Goal: Transaction & Acquisition: Subscribe to service/newsletter

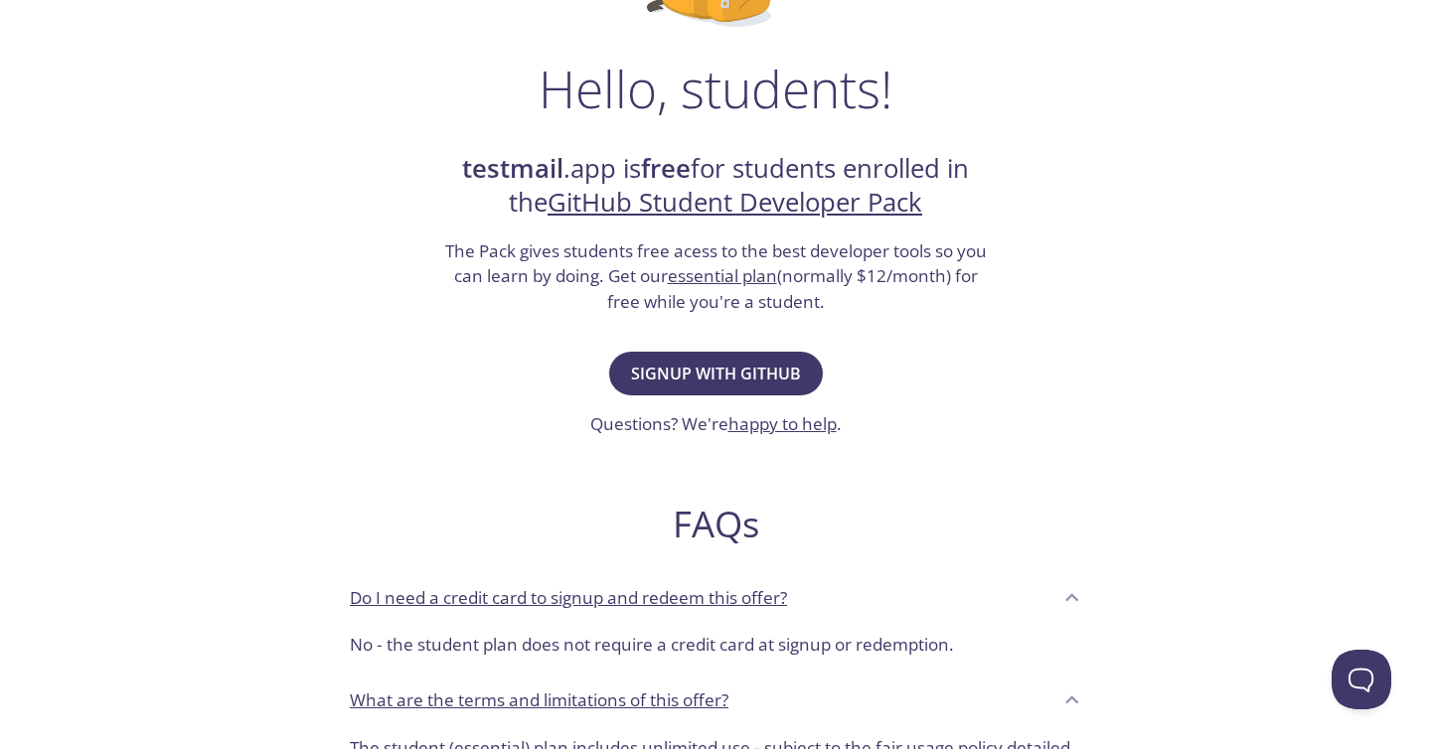
scroll to position [159, 0]
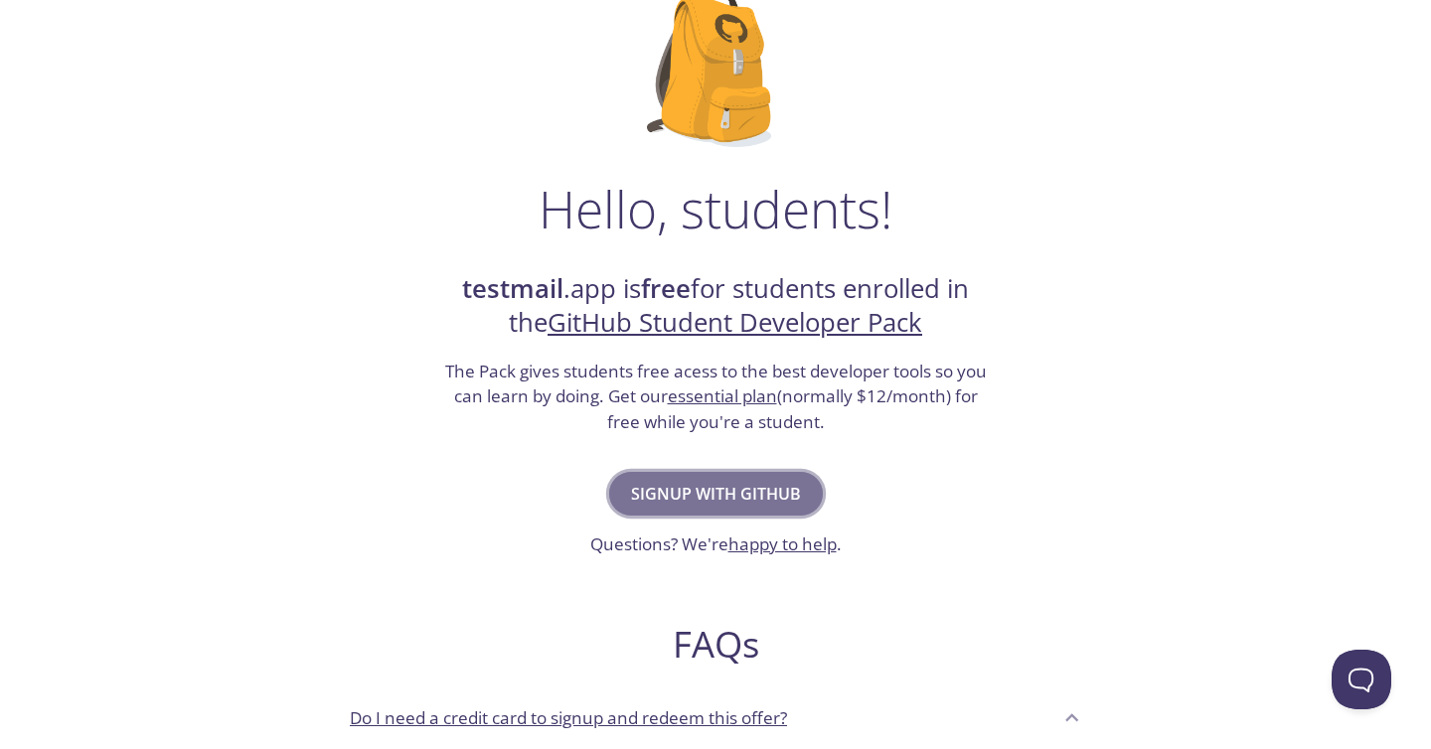
click at [648, 484] on span "Signup with GitHub" at bounding box center [716, 494] width 170 height 28
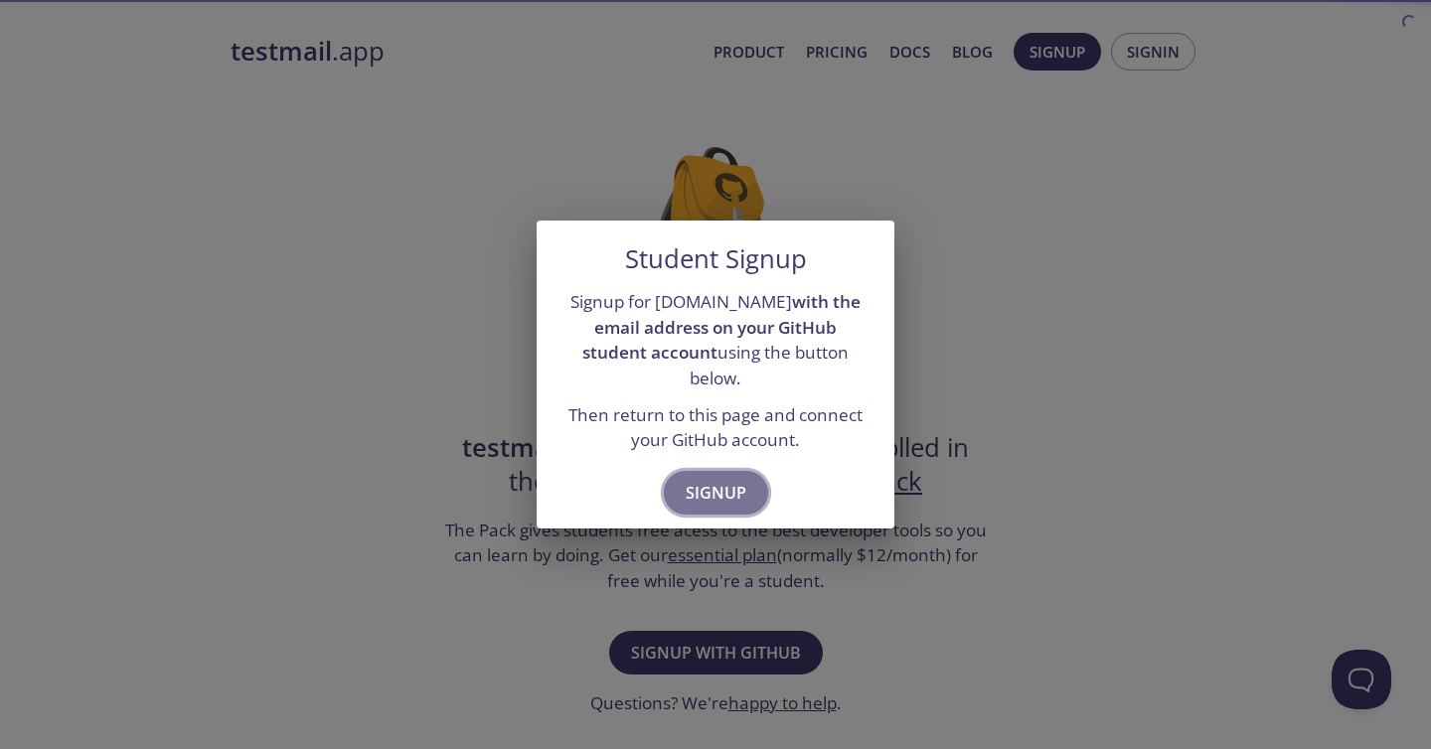
click at [693, 479] on span "Signup" at bounding box center [716, 493] width 61 height 28
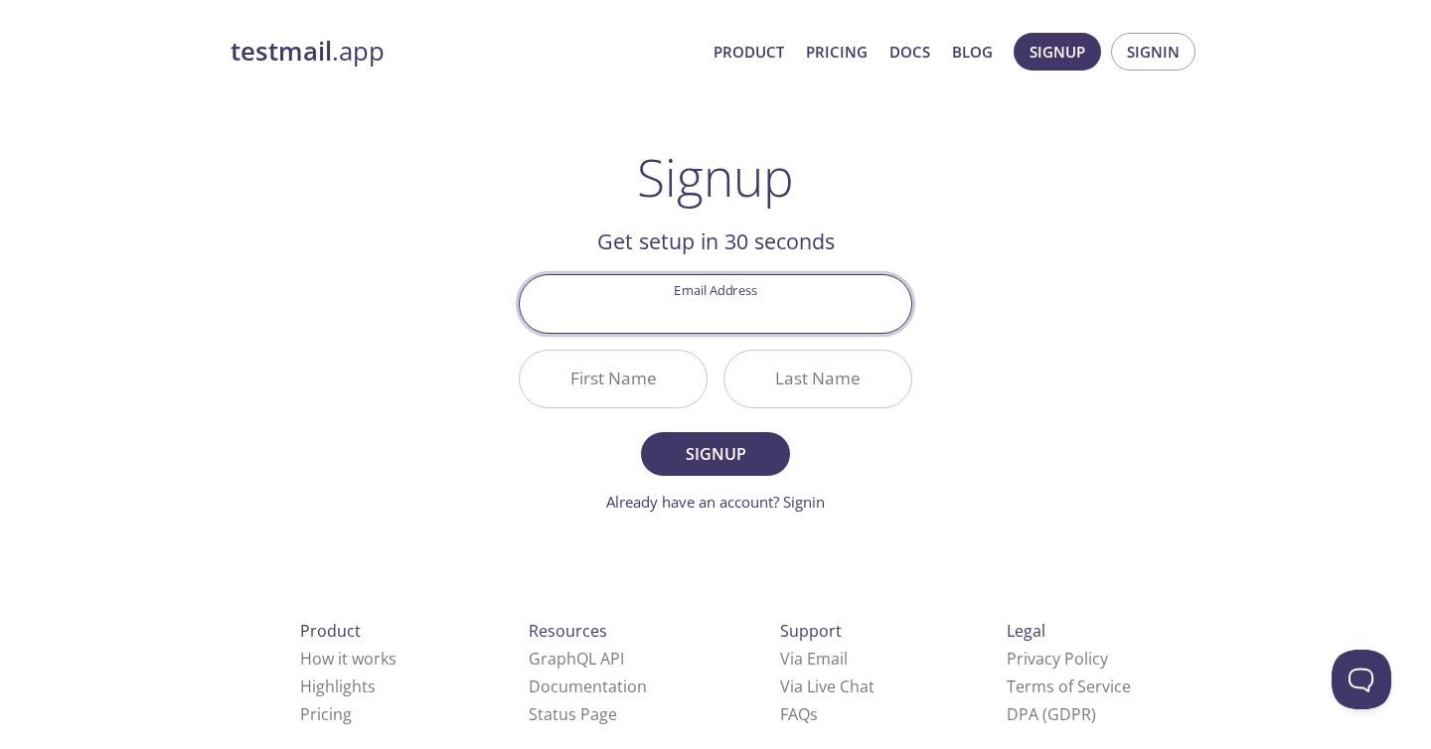
click at [730, 311] on input "Email Address" at bounding box center [716, 303] width 392 height 57
type input "[EMAIL_ADDRESS][DOMAIN_NAME]"
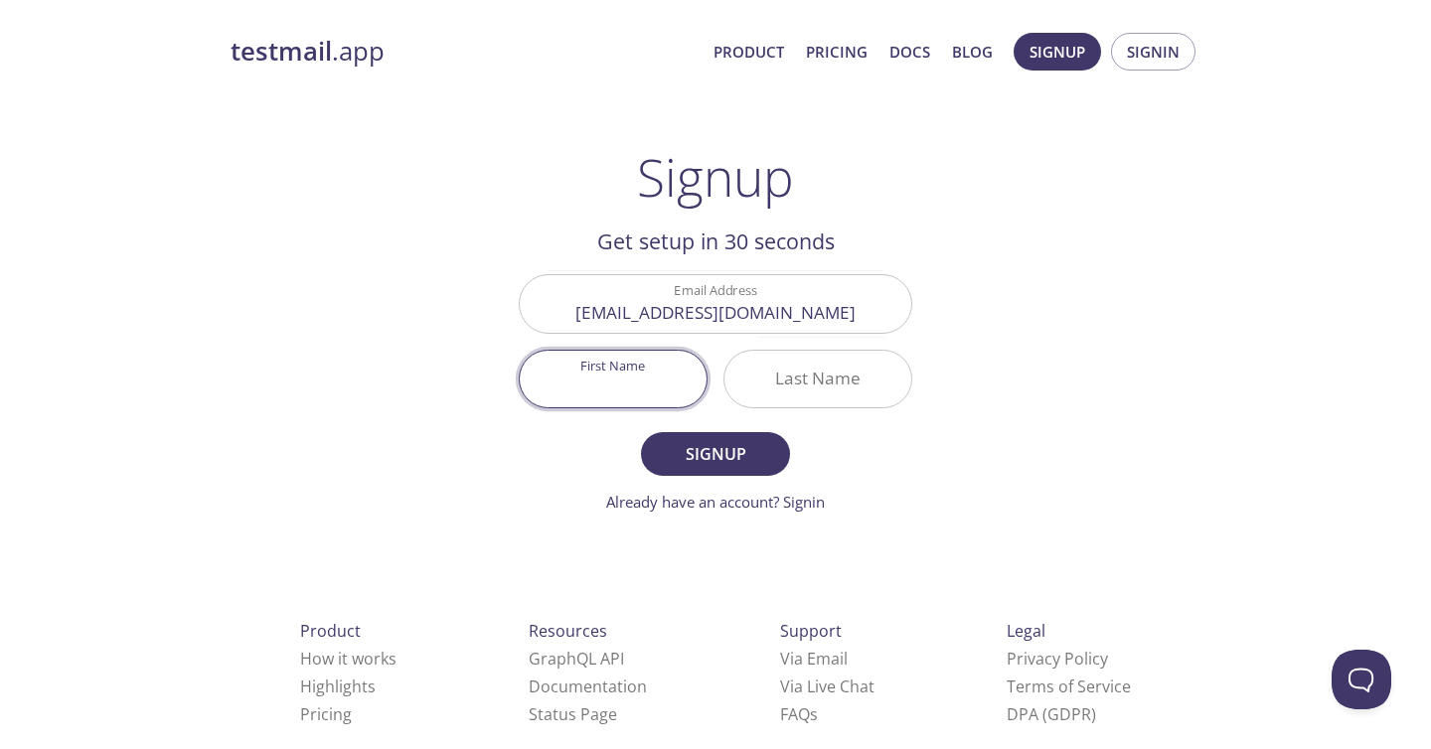
click at [622, 377] on input "First Name" at bounding box center [613, 379] width 187 height 57
type input "[PERSON_NAME]"
click at [794, 380] on input "Last Name" at bounding box center [817, 379] width 187 height 57
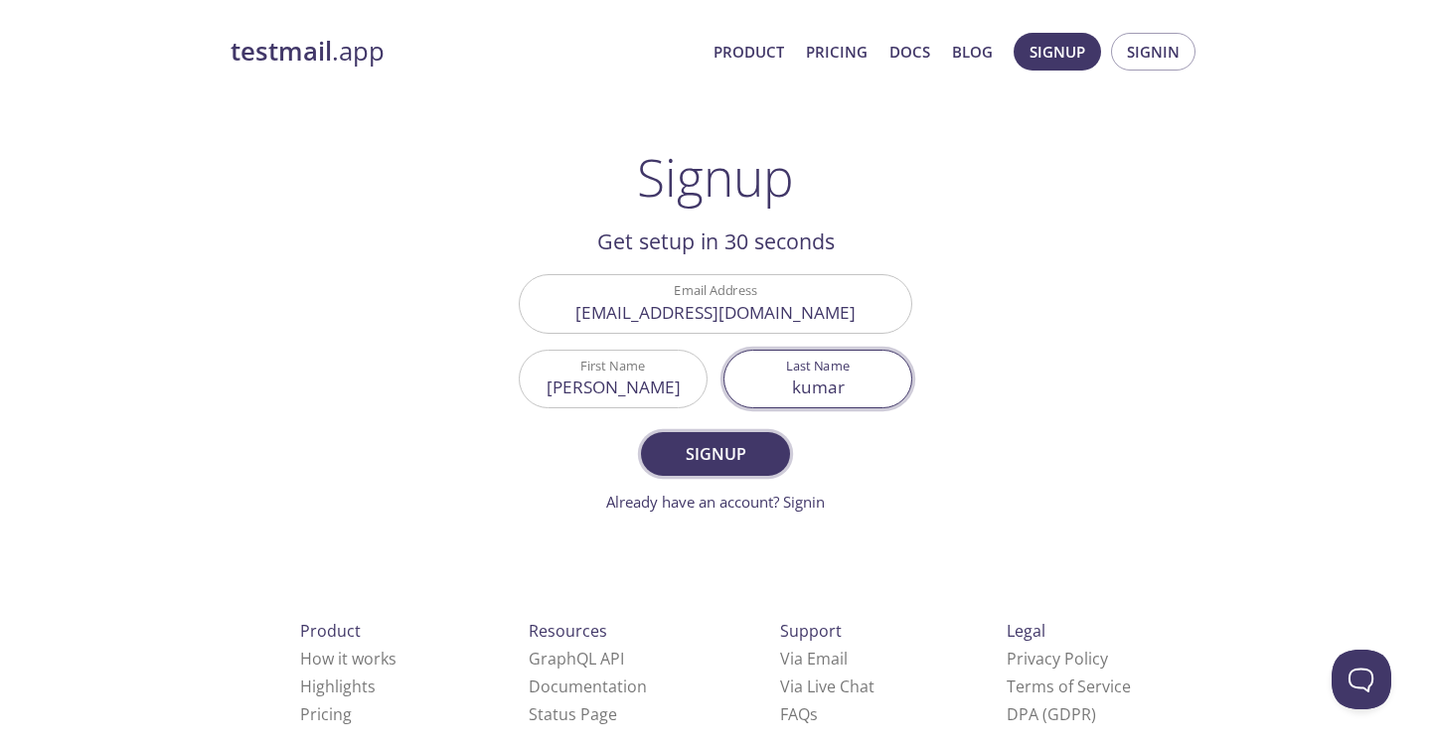
type input "kumar"
click at [768, 454] on button "Signup" at bounding box center [715, 454] width 149 height 44
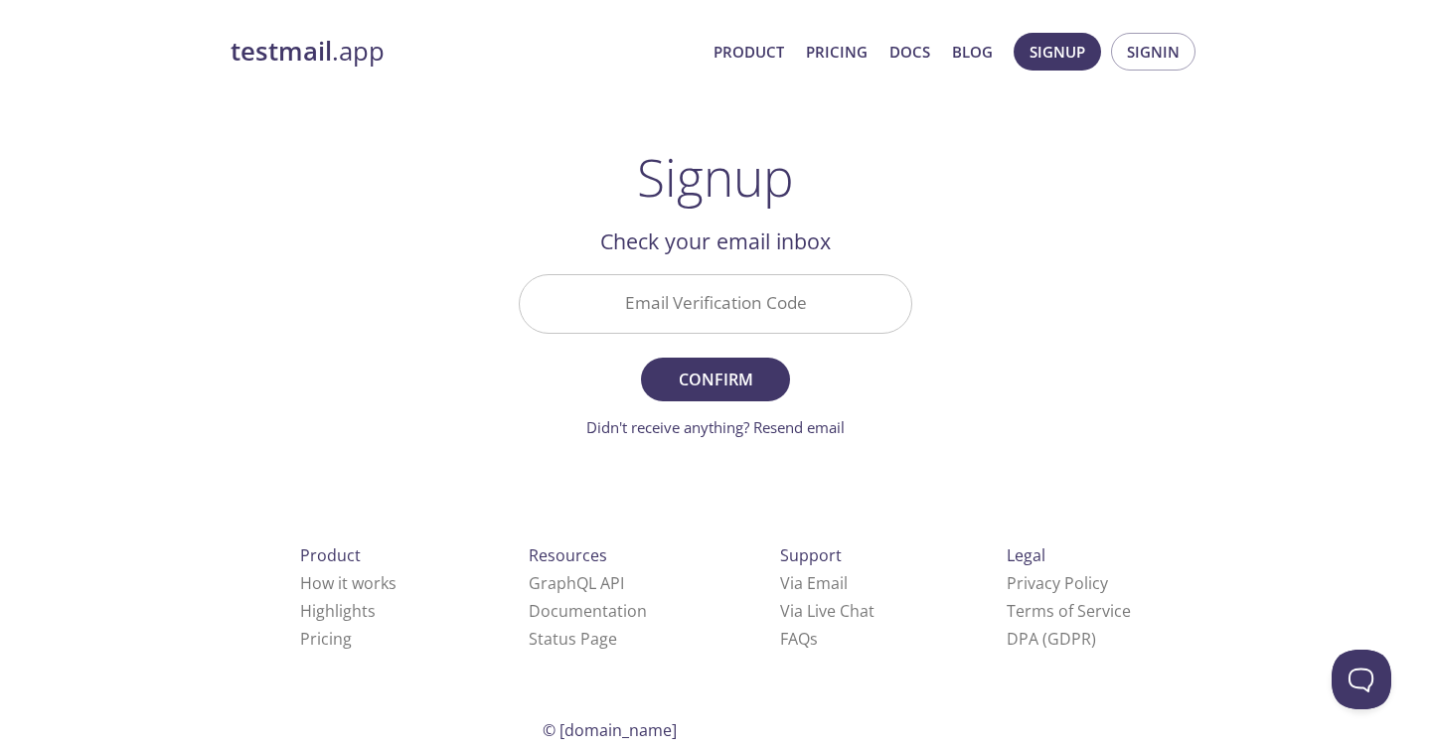
click at [721, 307] on input "Email Verification Code" at bounding box center [716, 303] width 392 height 57
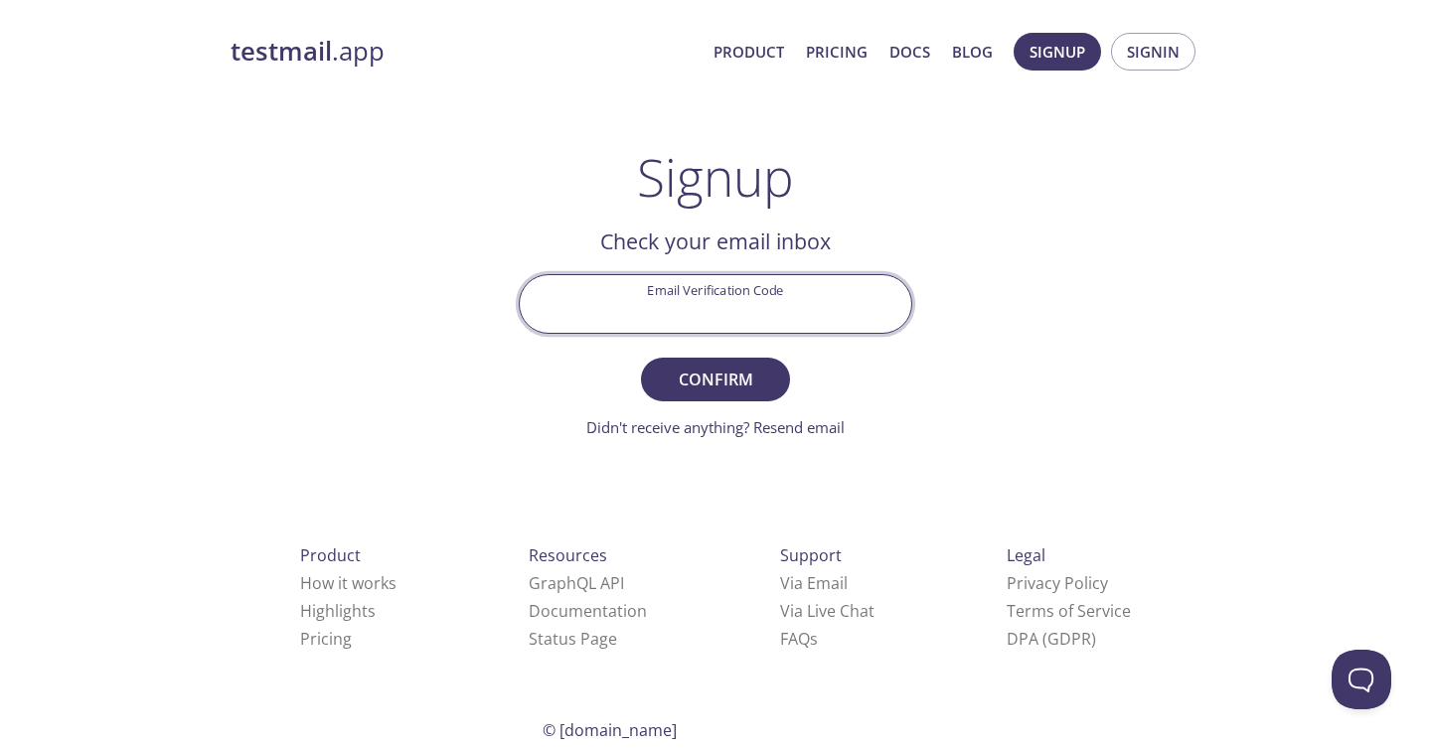
paste input "SU7JBGC"
type input "SU7JBGC"
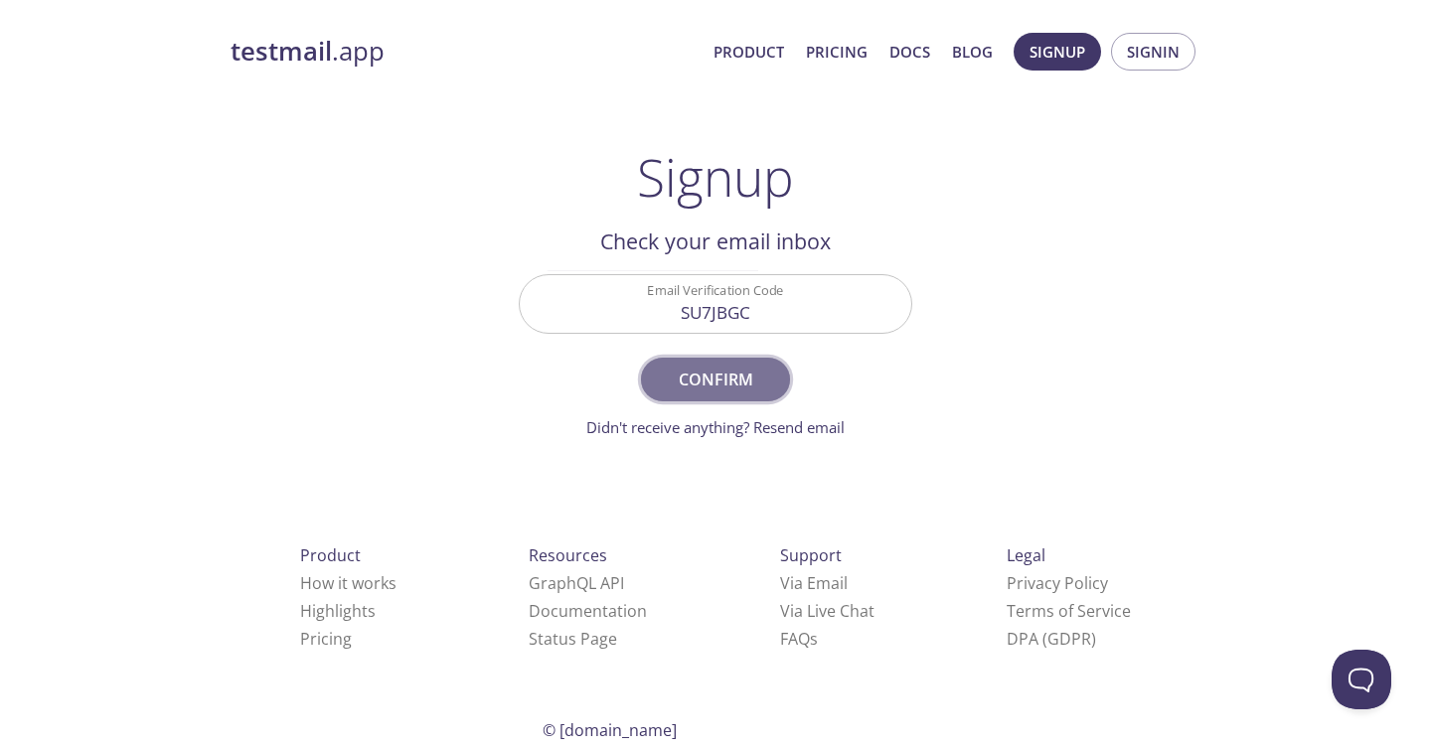
click at [691, 380] on span "Confirm" at bounding box center [715, 380] width 105 height 28
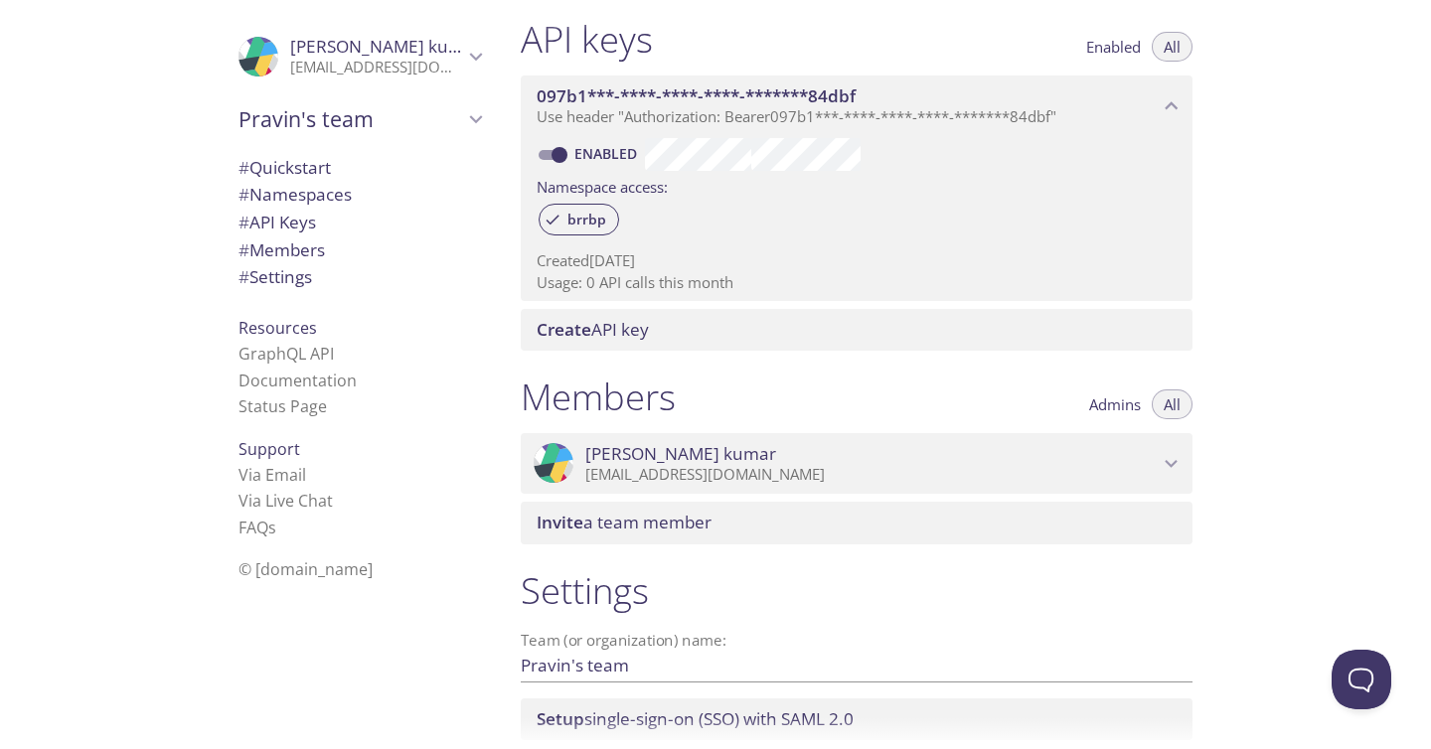
scroll to position [521, 0]
click at [766, 435] on div ".cls-1 { fill: #6d5ca8; } .cls-2 { fill: #3fc191; } .cls-3 { fill: #3b4752; } .…" at bounding box center [857, 463] width 672 height 62
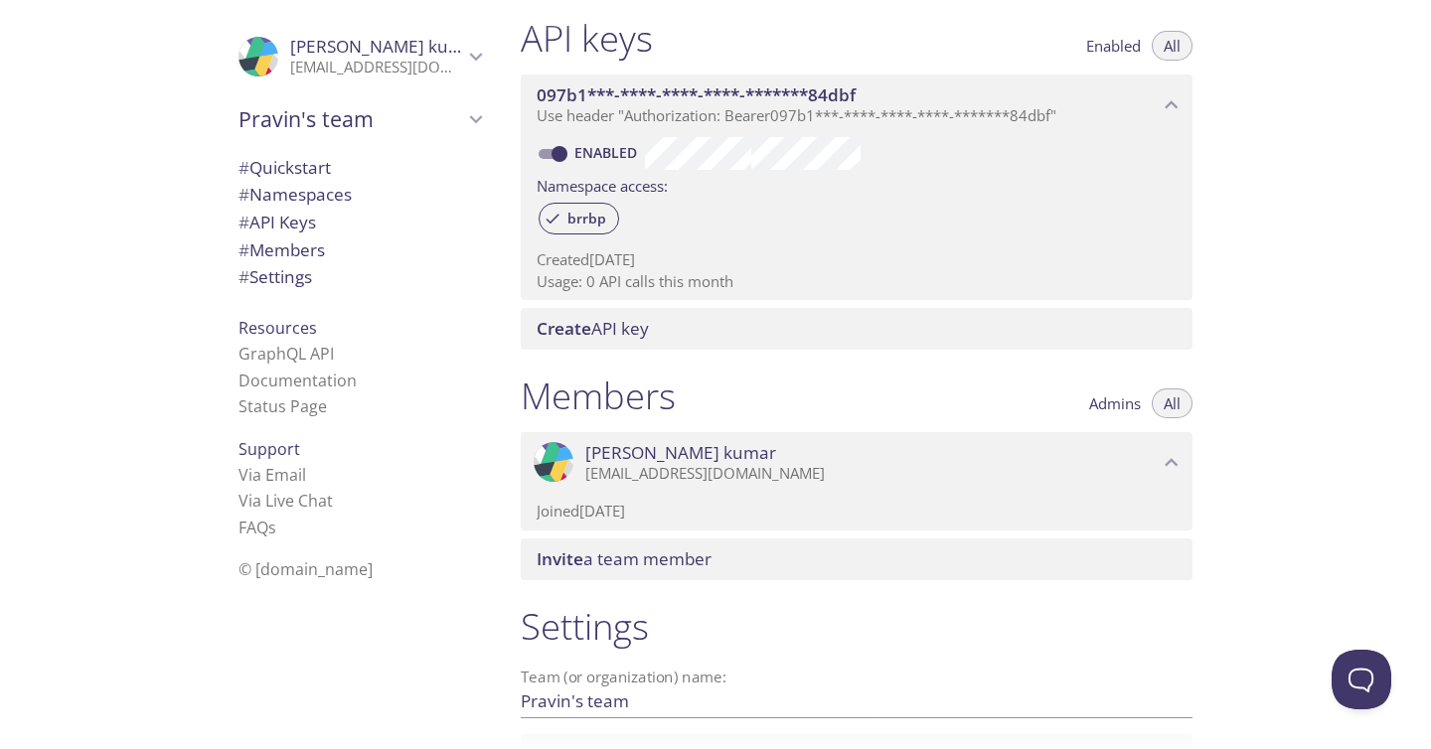
click at [766, 435] on div ".cls-1 { fill: #6d5ca8; } .cls-2 { fill: #3fc191; } .cls-3 { fill: #3b4752; } .…" at bounding box center [857, 463] width 672 height 62
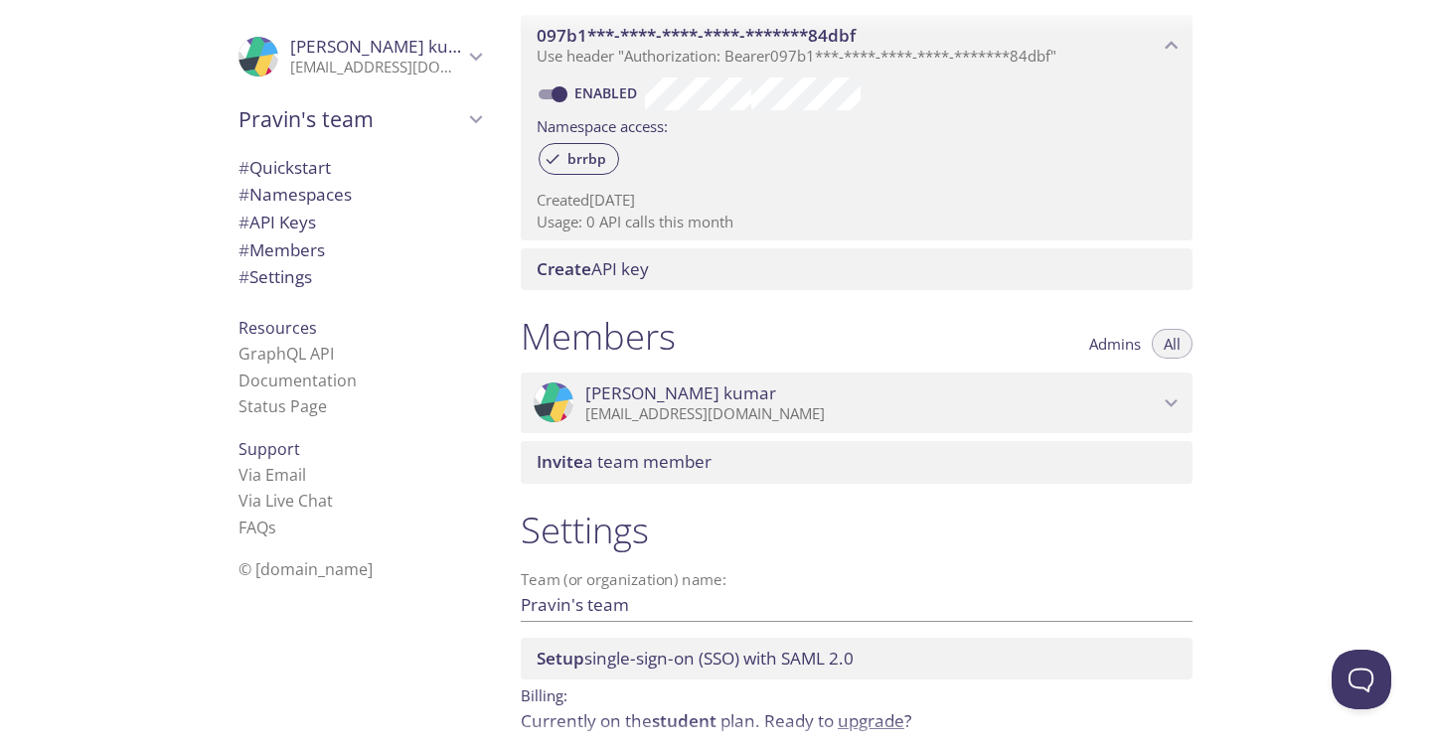
scroll to position [575, 0]
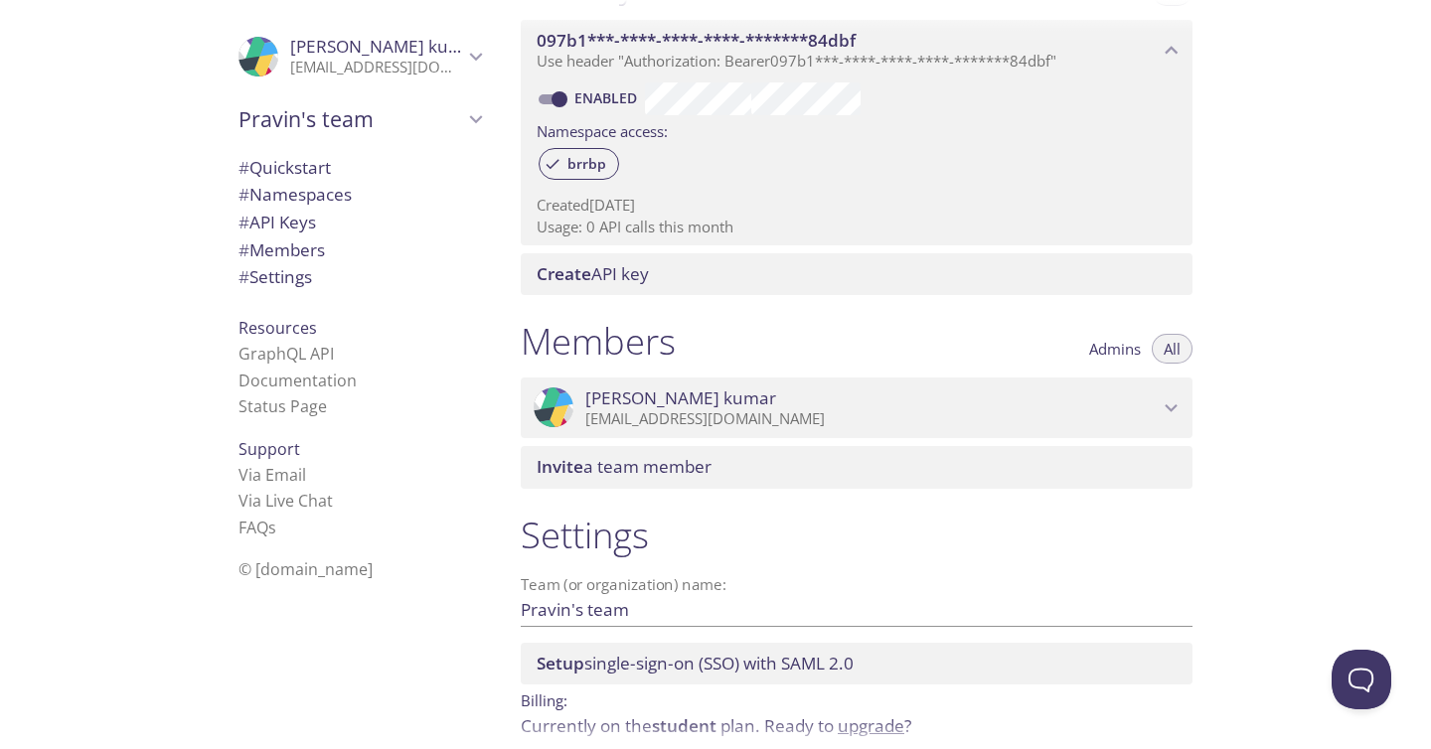
click at [589, 288] on div "Create API key" at bounding box center [857, 274] width 672 height 42
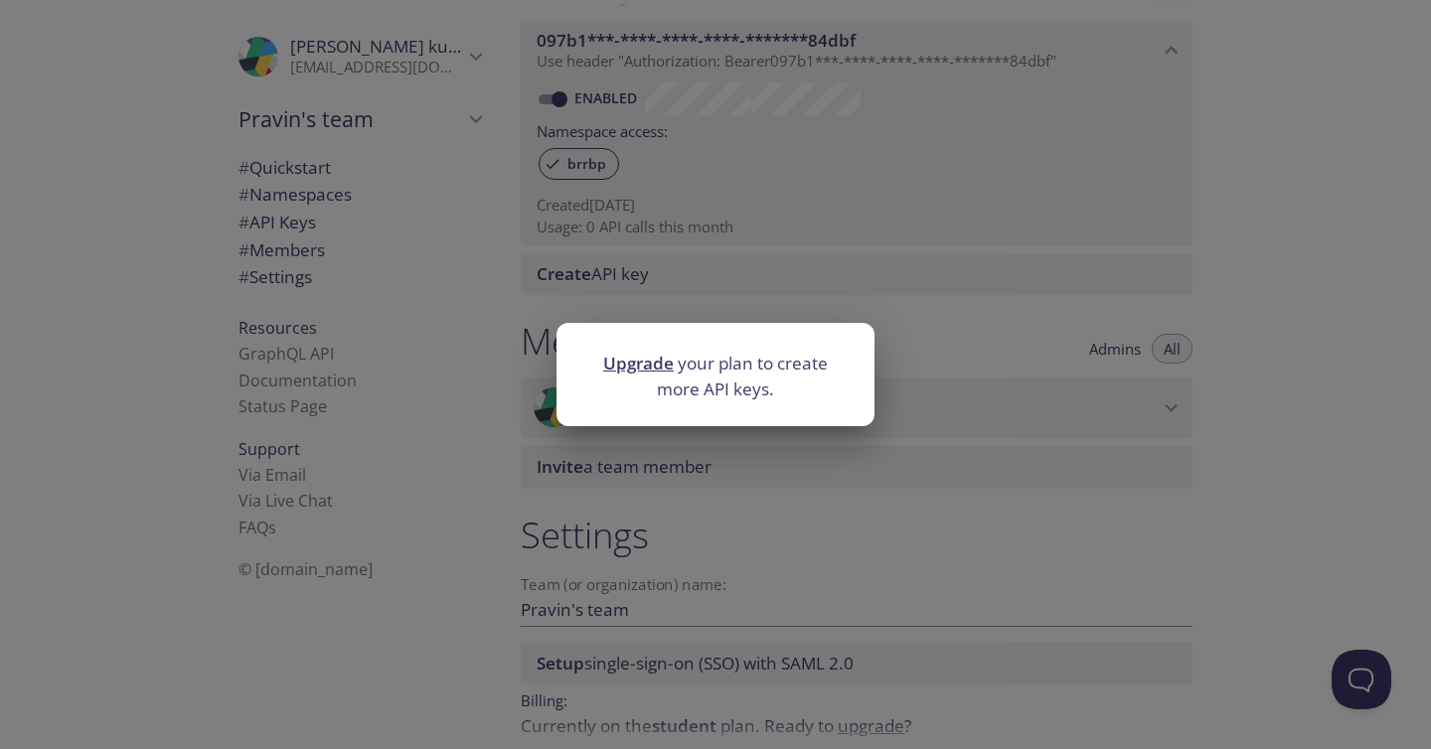
click at [687, 267] on div "Upgrade your plan to create more API keys." at bounding box center [715, 374] width 1431 height 749
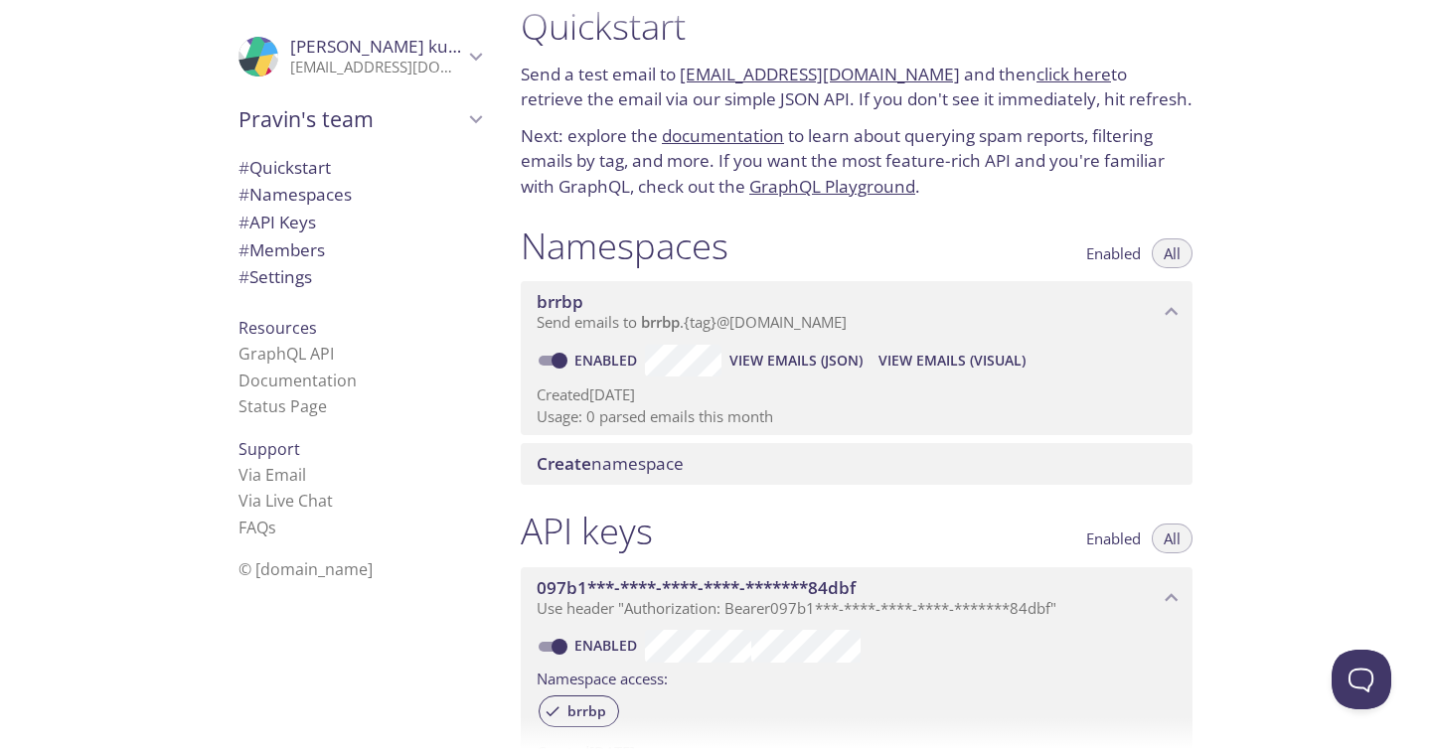
scroll to position [0, 0]
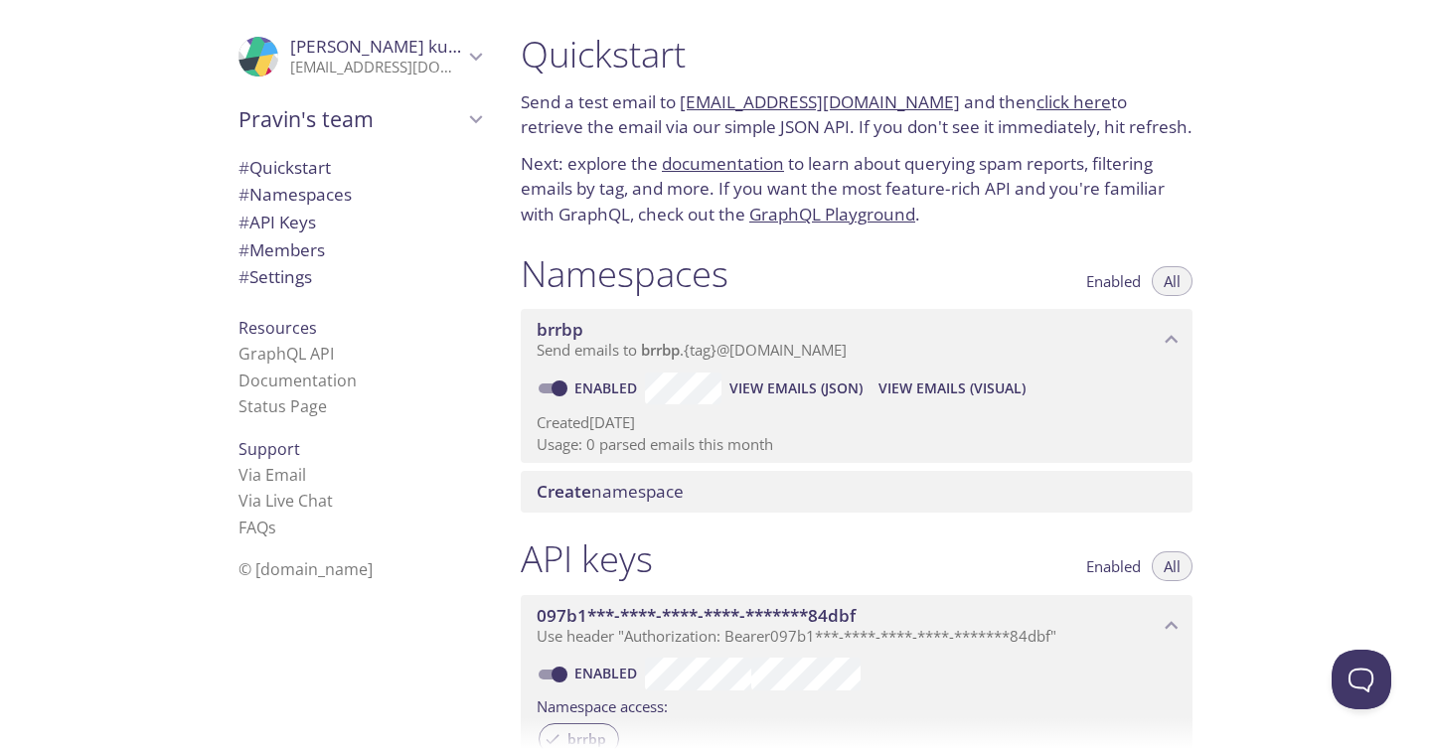
click at [481, 122] on icon "Pravin's team" at bounding box center [476, 119] width 26 height 26
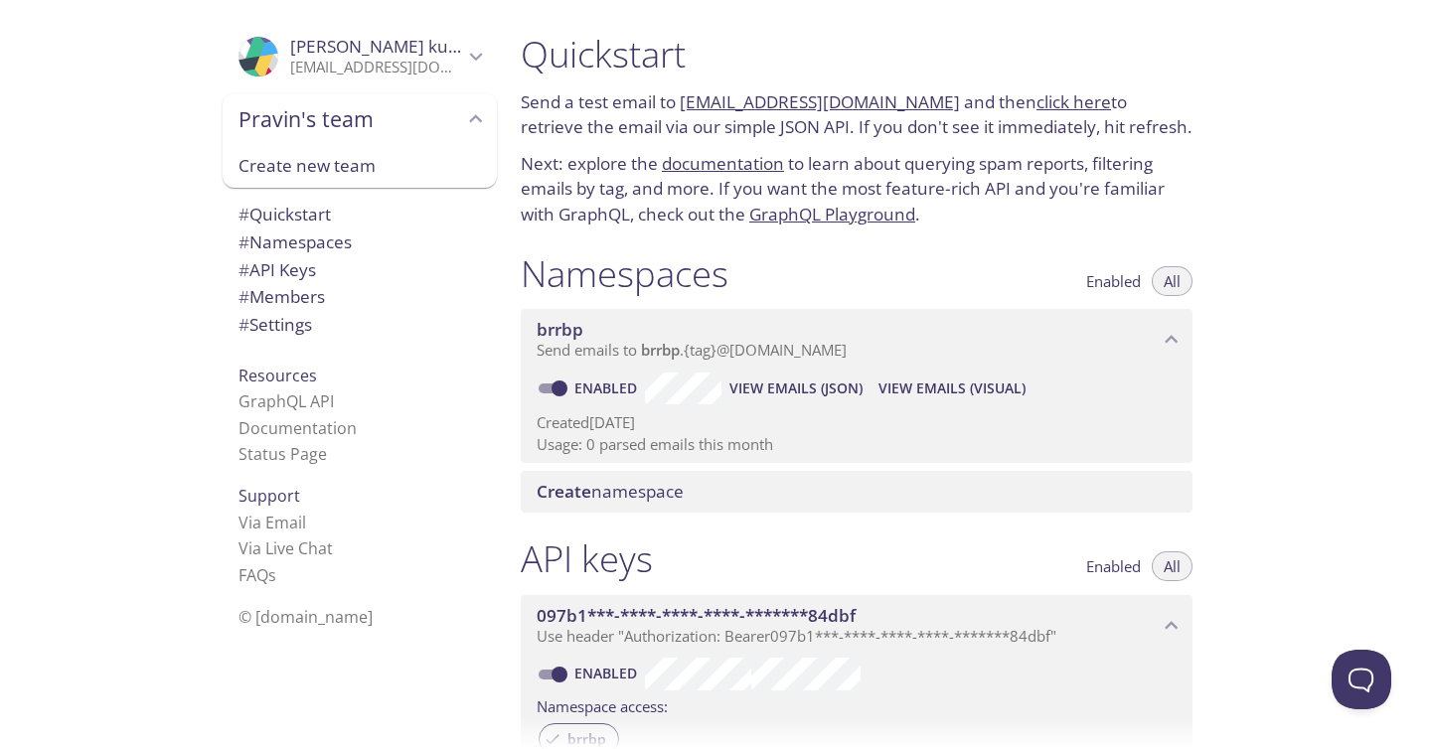
click at [481, 122] on icon "Pravin's team" at bounding box center [476, 119] width 26 height 26
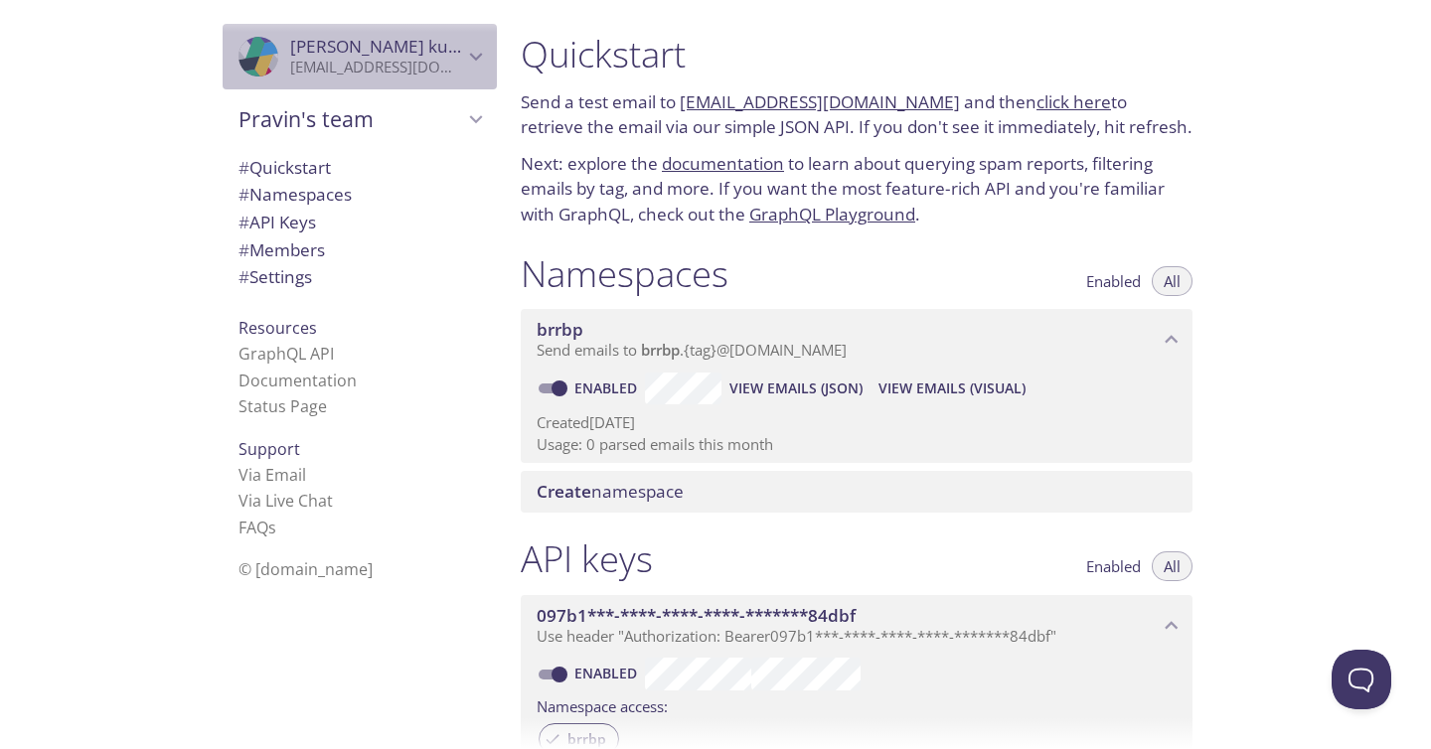
click at [473, 49] on icon "Pravin kumar" at bounding box center [476, 57] width 26 height 26
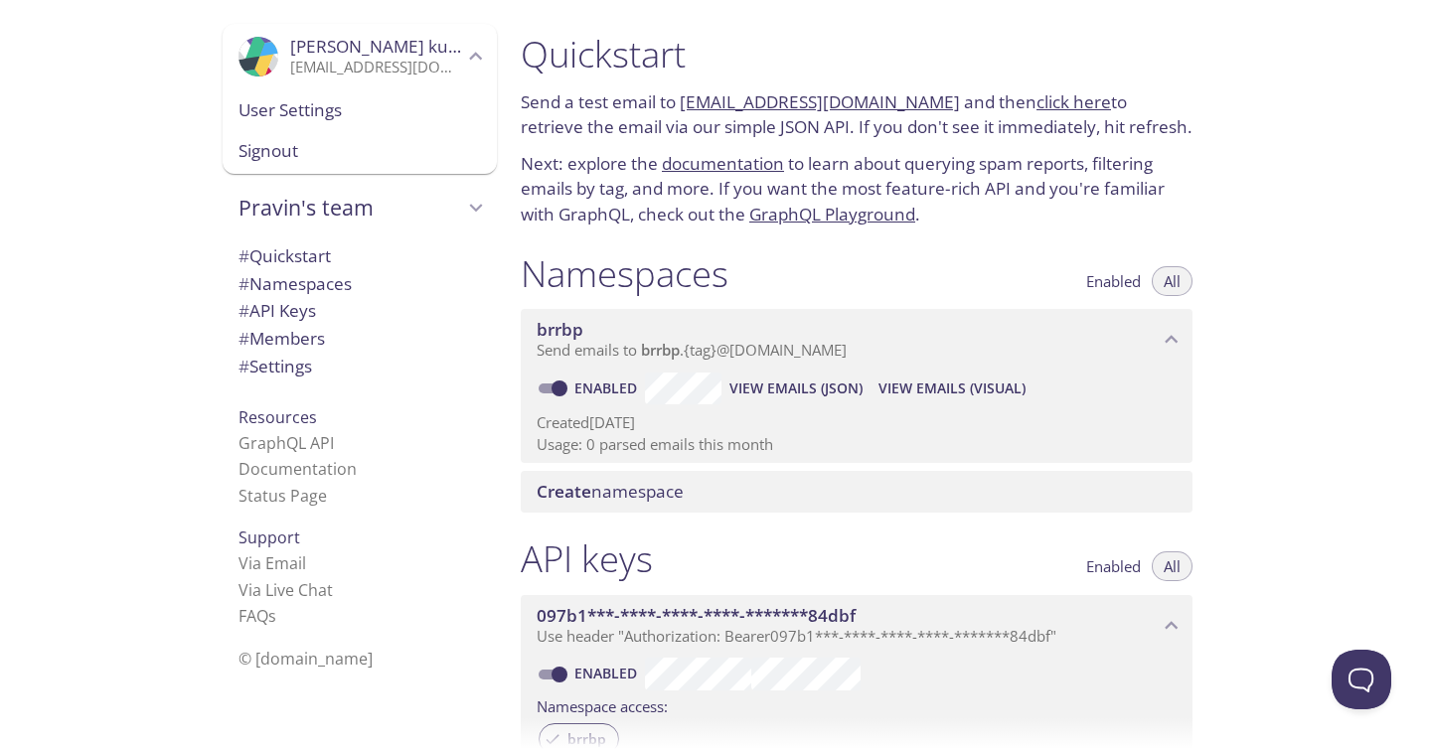
click at [473, 49] on icon "Pravin kumar" at bounding box center [476, 57] width 26 height 26
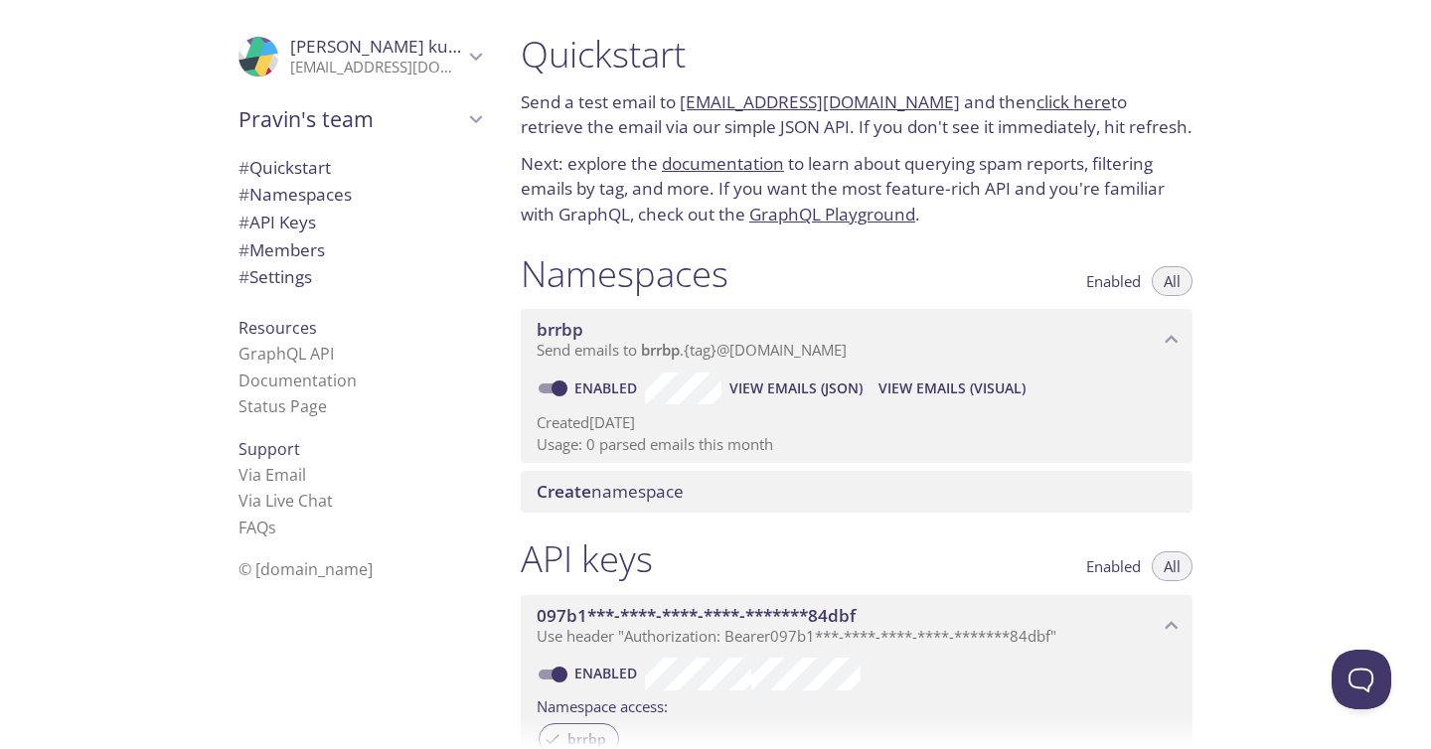
click at [473, 49] on icon "Pravin kumar" at bounding box center [476, 57] width 26 height 26
